Goal: Ask a question

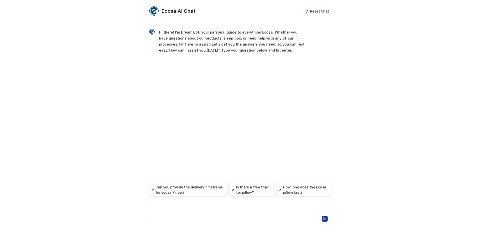
click at [193, 210] on div at bounding box center [240, 209] width 180 height 12
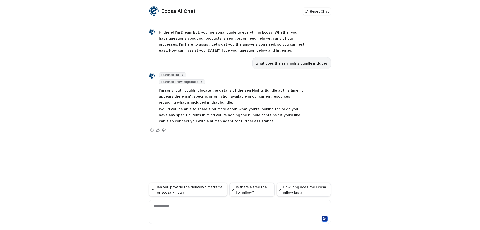
click at [283, 136] on div "Hi there! I’m Dream Bot, your personal guide to everything Ecosa. Whether you h…" at bounding box center [240, 80] width 182 height 117
drag, startPoint x: 239, startPoint y: 92, endPoint x: 271, endPoint y: 92, distance: 31.5
click at [271, 92] on p "I'm sorry, but I couldn't locate the details of the Zen Nights Bundle at this t…" at bounding box center [232, 96] width 146 height 18
copy p "Zen Nights Bundle"
click at [196, 204] on div at bounding box center [240, 209] width 180 height 12
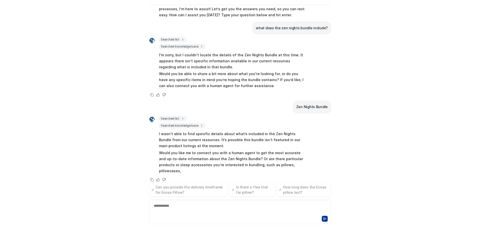
scroll to position [25, 0]
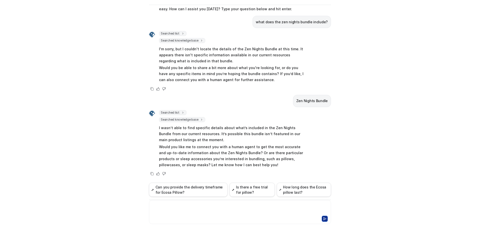
click at [176, 212] on div at bounding box center [240, 209] width 180 height 12
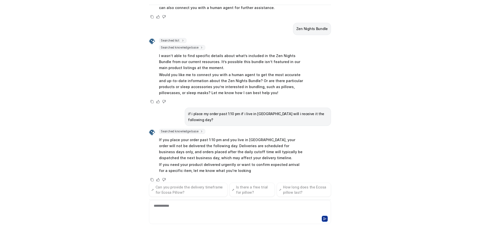
scroll to position [103, 0]
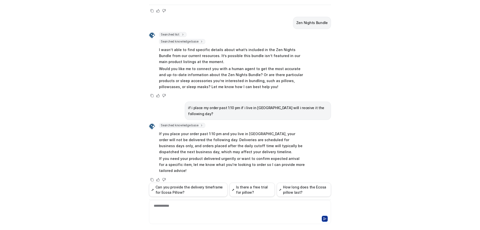
click at [169, 205] on div "**********" at bounding box center [240, 209] width 180 height 12
drag, startPoint x: 221, startPoint y: 206, endPoint x: 143, endPoint y: 202, distance: 78.4
click at [145, 202] on div "Ecosa AI Chat Reset Chat Hi there! I’m Dream Bot, your personal guide to everyt…" at bounding box center [240, 102] width 190 height 224
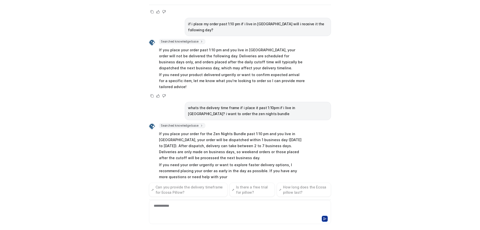
scroll to position [193, 0]
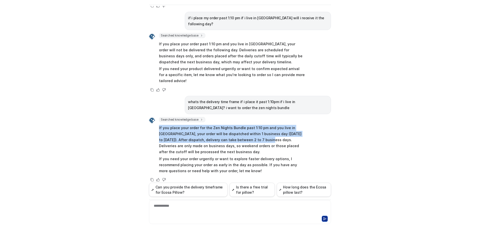
drag, startPoint x: 157, startPoint y: 122, endPoint x: 237, endPoint y: 135, distance: 81.8
click at [237, 135] on div "Searched knowledge base search_queries : [ "delivery time Auckland orders place…" at bounding box center [227, 146] width 156 height 58
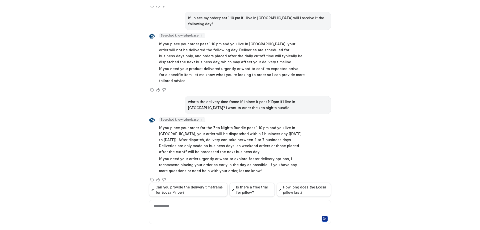
click at [213, 140] on p "If you place your order for the Zen Nights Bundle past 1:10 pm and you live in …" at bounding box center [232, 140] width 146 height 30
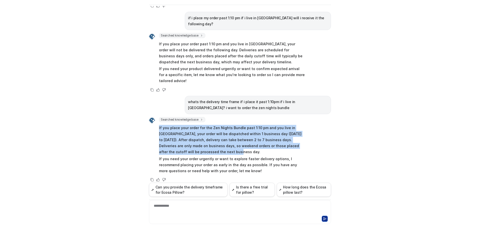
drag, startPoint x: 183, startPoint y: 147, endPoint x: 156, endPoint y: 122, distance: 36.3
click at [156, 122] on div "Searched knowledge base search_queries : [ "delivery time Auckland orders place…" at bounding box center [227, 146] width 156 height 58
copy p "If you place your order for the Zen Nights Bundle past 1:10 pm and you live in …"
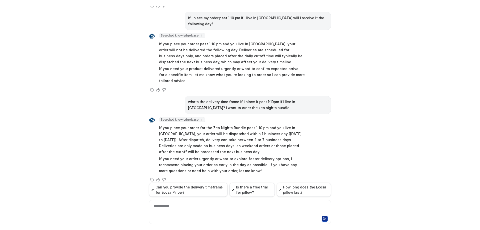
click at [208, 156] on p "If you need your order urgently or want to explore faster delivery options, I r…" at bounding box center [232, 165] width 146 height 18
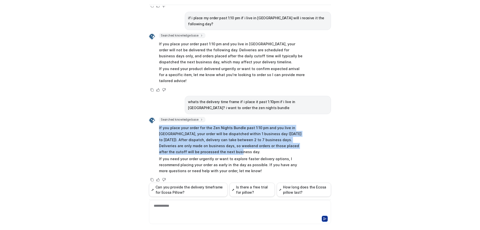
drag, startPoint x: 191, startPoint y: 148, endPoint x: 154, endPoint y: 122, distance: 45.6
click at [154, 122] on div "Searched knowledge base search_queries : [ "delivery time Auckland orders place…" at bounding box center [227, 146] width 156 height 58
copy p "If you place your order for the Zen Nights Bundle past 1:10 pm and you live in …"
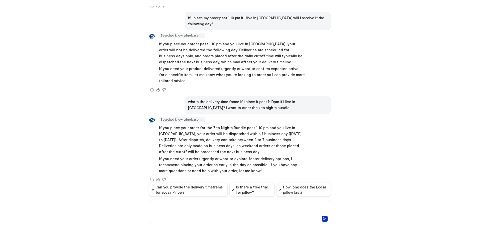
click at [164, 209] on div at bounding box center [240, 209] width 180 height 12
drag, startPoint x: 180, startPoint y: 204, endPoint x: 171, endPoint y: 207, distance: 8.9
click at [171, 207] on div "**********" at bounding box center [240, 209] width 180 height 12
click at [272, 205] on div "**********" at bounding box center [240, 209] width 180 height 12
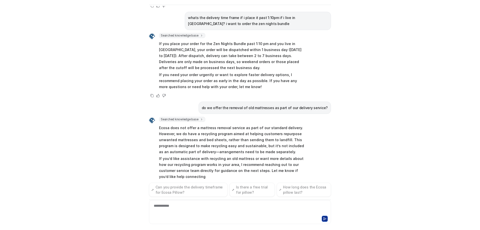
scroll to position [283, 0]
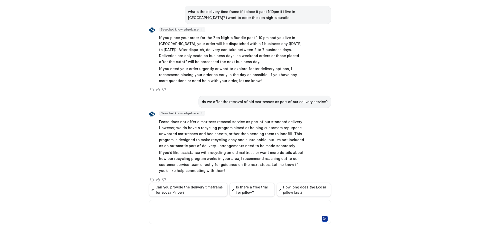
click at [202, 214] on div at bounding box center [240, 209] width 180 height 12
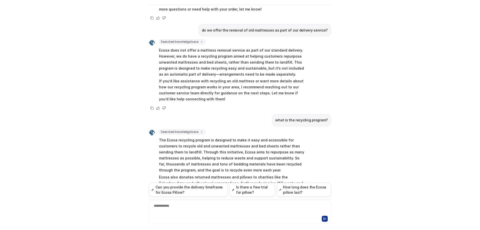
scroll to position [354, 0]
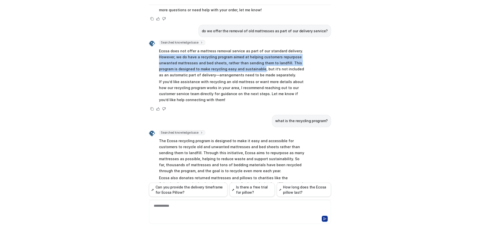
drag, startPoint x: 158, startPoint y: 51, endPoint x: 258, endPoint y: 63, distance: 101.0
click at [258, 63] on p "Ecosa does not offer a mattress removal service as part of our standard deliver…" at bounding box center [232, 63] width 146 height 30
copy p "However, we do have a recycling program aimed at helping customers repurpose un…"
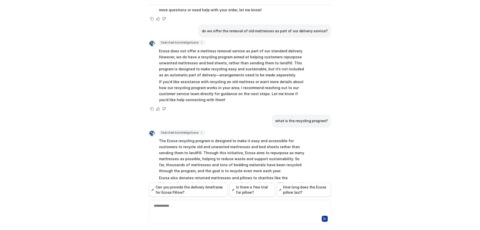
click at [209, 106] on div "Copy Helpful Not helpful" at bounding box center [227, 109] width 156 height 6
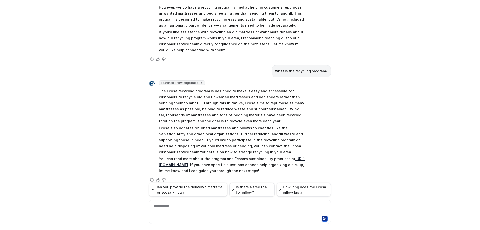
scroll to position [404, 0]
click at [157, 178] on icon at bounding box center [158, 180] width 4 height 4
click at [157, 57] on icon at bounding box center [158, 58] width 3 height 3
